Goal: Task Accomplishment & Management: Manage account settings

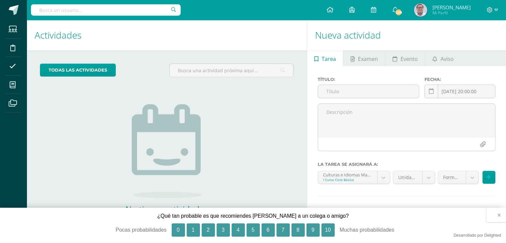
click at [498, 215] on button "×" at bounding box center [496, 215] width 20 height 15
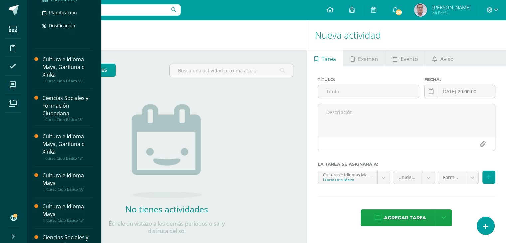
scroll to position [200, 0]
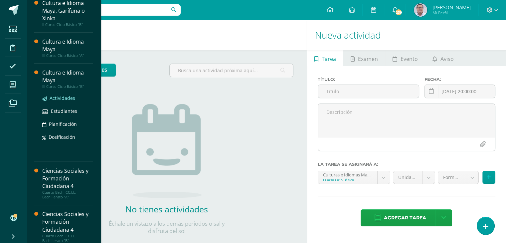
click at [60, 98] on span "Actividades" at bounding box center [63, 98] width 26 height 6
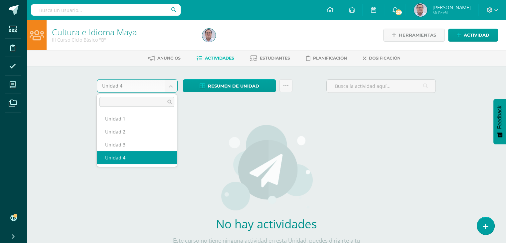
click at [170, 88] on body "Estudiantes Disciplina Asistencia Mis cursos Archivos Soporte Ayuda Reportar un…" at bounding box center [253, 143] width 506 height 286
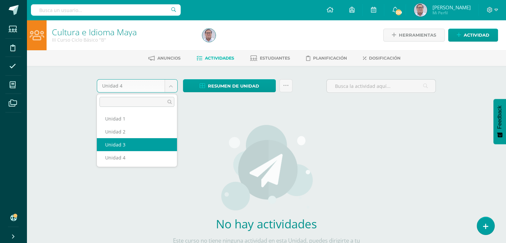
select select "Unidad 3"
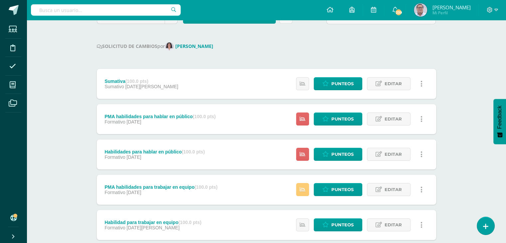
scroll to position [67, 0]
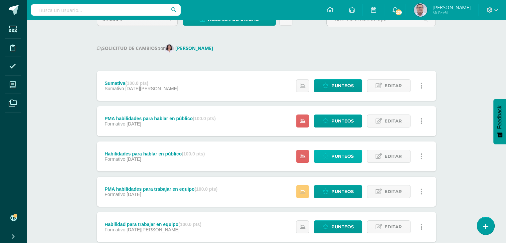
click at [330, 152] on link "Punteos" at bounding box center [338, 156] width 49 height 13
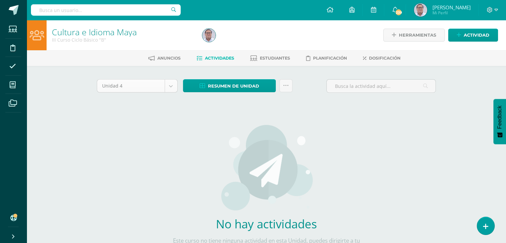
click at [171, 87] on body "Estudiantes Disciplina Asistencia Mis cursos Archivos Soporte Ayuda Reportar un…" at bounding box center [253, 143] width 506 height 286
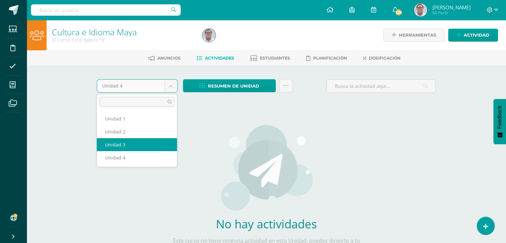
select select "Unidad 3"
click at [172, 88] on body "Estudiantes Disciplina Asistencia Mis cursos Archivos Soporte Ayuda Reportar un…" at bounding box center [253, 143] width 506 height 286
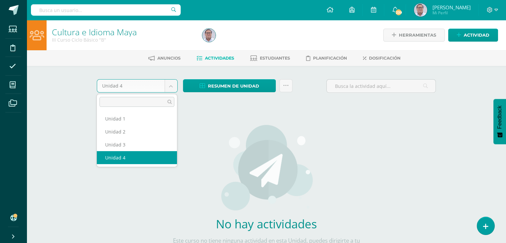
click at [170, 89] on body "Estudiantes Disciplina Asistencia Mis cursos Archivos Soporte Ayuda Reportar un…" at bounding box center [253, 143] width 506 height 286
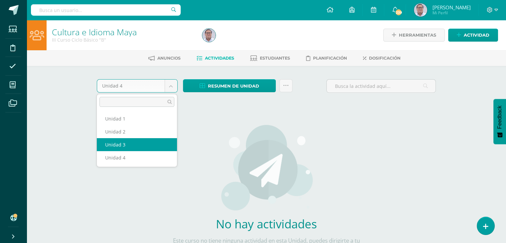
select select "Unidad 3"
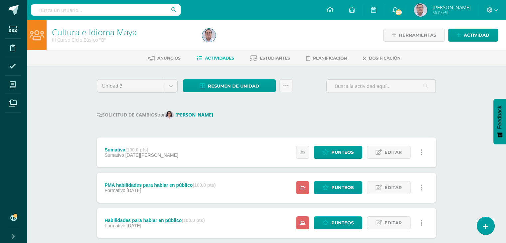
scroll to position [33, 0]
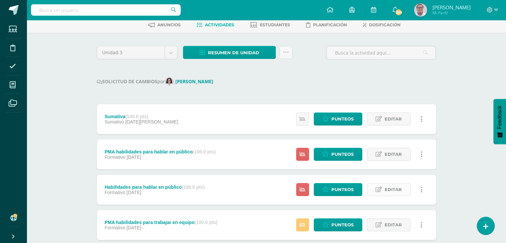
click at [397, 188] on span "Editar" at bounding box center [393, 189] width 17 height 12
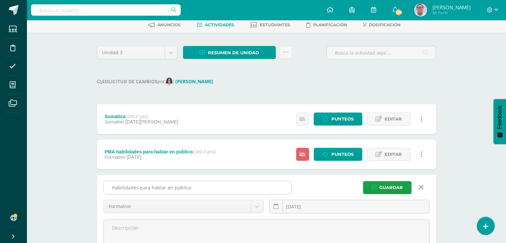
drag, startPoint x: 190, startPoint y: 187, endPoint x: 108, endPoint y: 186, distance: 81.8
click at [108, 186] on input "Habilidades para hablar en público" at bounding box center [197, 187] width 187 height 13
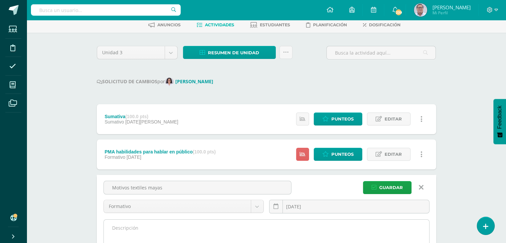
type input "Motivos textiles mayas"
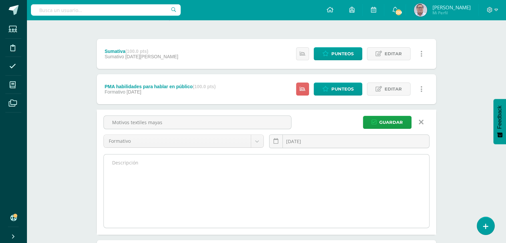
scroll to position [100, 0]
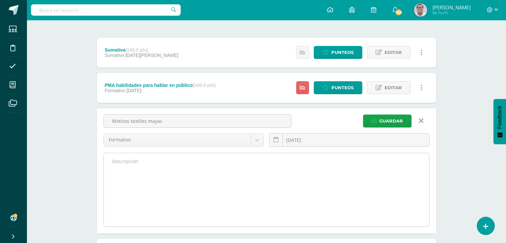
click at [136, 168] on textarea at bounding box center [266, 189] width 325 height 73
paste textarea "Elaboración de historia y friso."
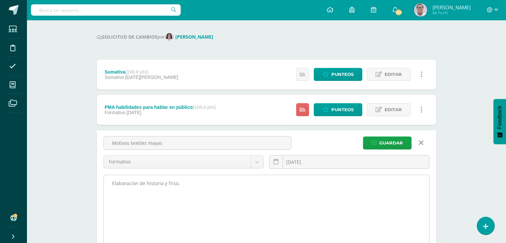
scroll to position [67, 0]
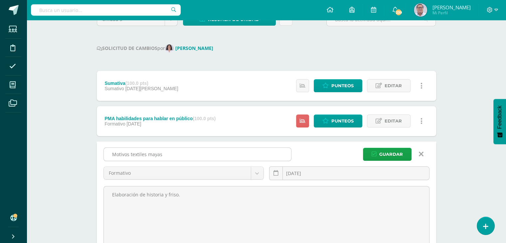
type textarea "Elaboración de historia y friso."
drag, startPoint x: 165, startPoint y: 152, endPoint x: 109, endPoint y: 153, distance: 55.9
click at [109, 153] on input "Motivos textiles mayas" at bounding box center [197, 154] width 187 height 13
click at [390, 153] on span "Guardar" at bounding box center [391, 154] width 24 height 12
click at [390, 118] on span "Editar" at bounding box center [393, 121] width 17 height 12
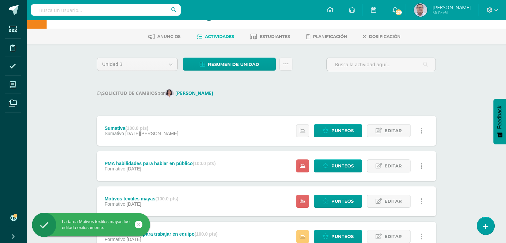
scroll to position [33, 0]
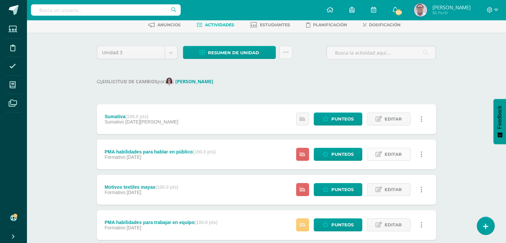
click at [388, 154] on span "Editar" at bounding box center [393, 154] width 17 height 12
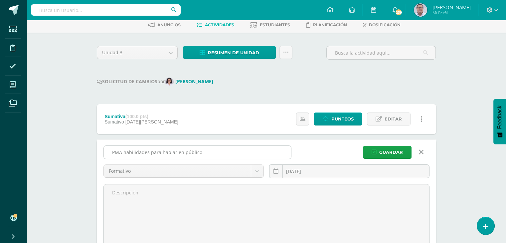
drag, startPoint x: 199, startPoint y: 151, endPoint x: 124, endPoint y: 153, distance: 74.5
click at [124, 153] on input "PMA habilidades para hablar en público" at bounding box center [197, 152] width 187 height 13
paste input "Motivos textiles mayas"
click at [126, 151] on input "PMA Motivos textiles mayas" at bounding box center [197, 152] width 187 height 13
type input "PMA motivos textiles mayas"
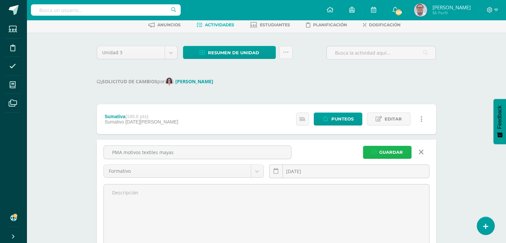
click at [392, 150] on span "Guardar" at bounding box center [391, 152] width 24 height 12
